Goal: Use online tool/utility: Utilize a website feature to perform a specific function

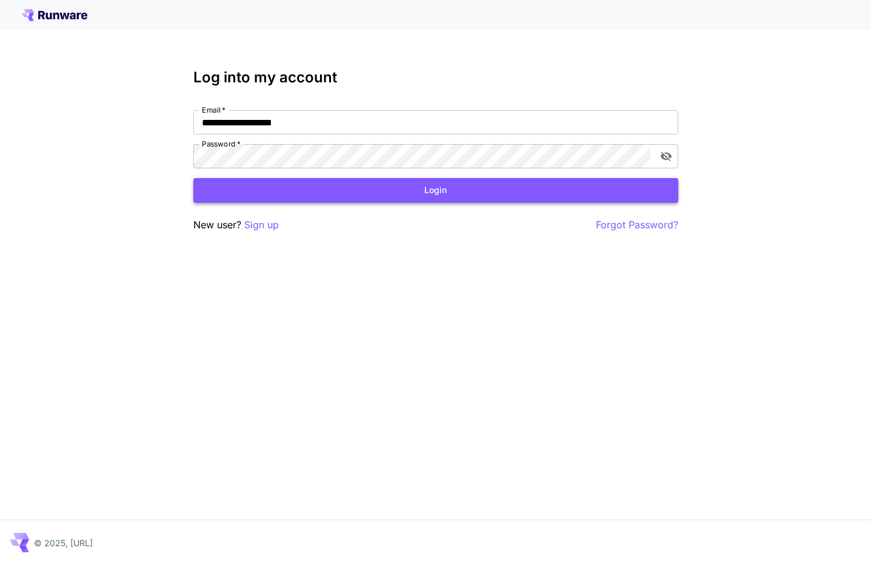
click at [427, 193] on button "Login" at bounding box center [435, 190] width 485 height 25
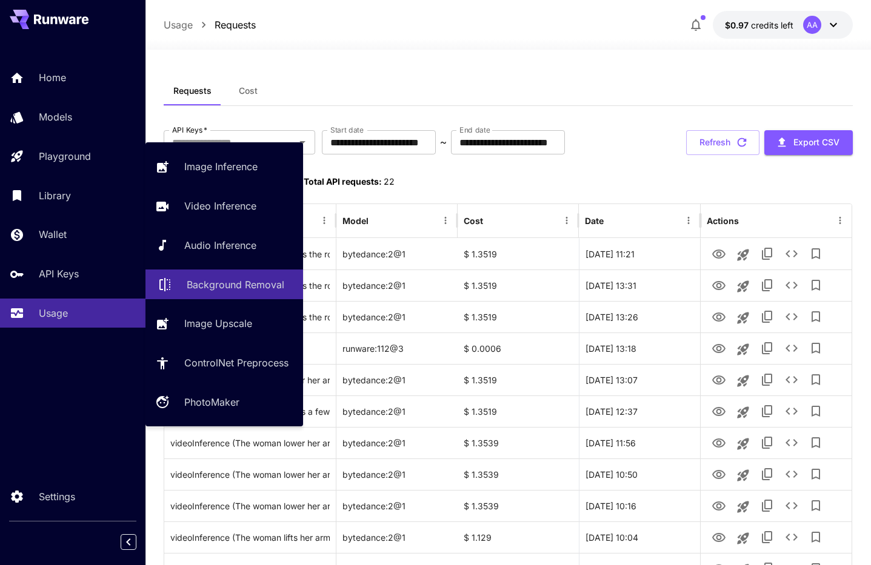
click at [259, 287] on p "Background Removal" at bounding box center [236, 285] width 98 height 15
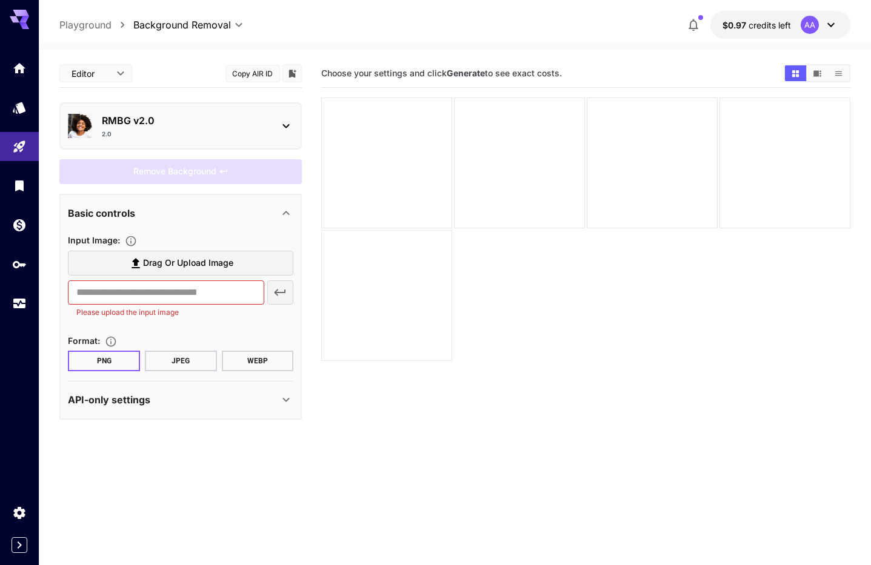
click at [201, 267] on span "Drag or upload image" at bounding box center [188, 263] width 90 height 15
click at [0, 0] on input "Drag or upload image" at bounding box center [0, 0] width 0 height 0
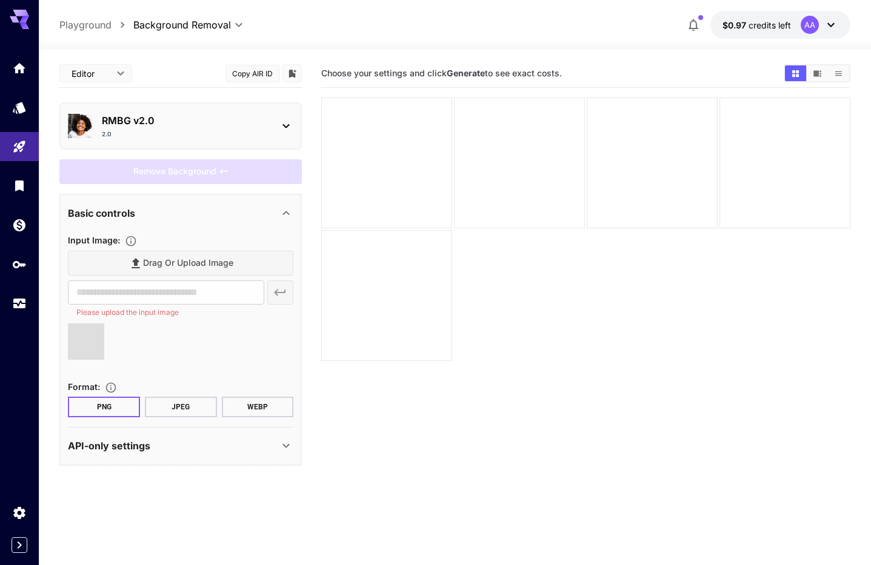
type input "**********"
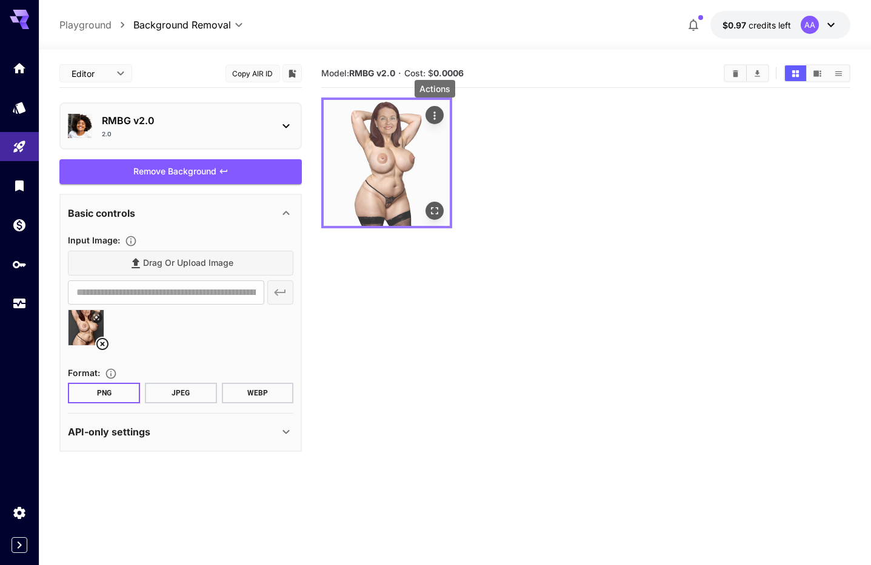
click at [437, 116] on icon "Actions" at bounding box center [435, 116] width 12 height 12
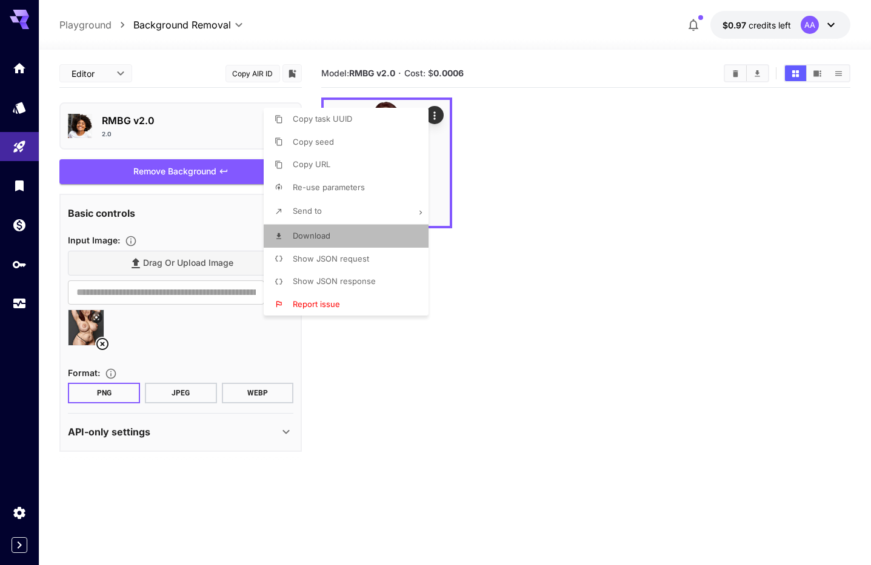
click at [336, 234] on li "Download" at bounding box center [350, 236] width 172 height 23
click at [583, 374] on div at bounding box center [435, 282] width 871 height 565
